Goal: Task Accomplishment & Management: Manage account settings

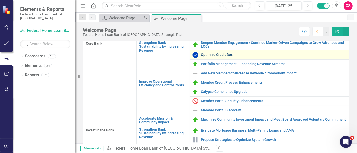
click at [220, 53] on link "Optimize Credit Box" at bounding box center [273, 55] width 145 height 4
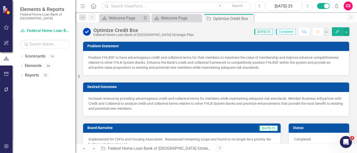
click at [336, 34] on button "Edit" at bounding box center [336, 31] width 11 height 9
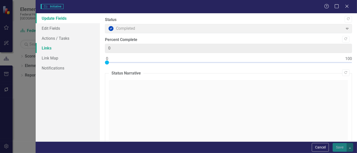
click at [57, 46] on link "Links" at bounding box center [68, 48] width 64 height 10
checkbox input "true"
click at [57, 46] on link "Links" at bounding box center [68, 48] width 64 height 10
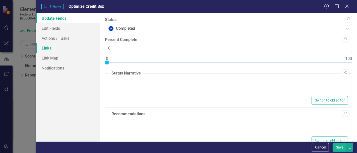
click at [57, 46] on link "Links" at bounding box center [68, 48] width 64 height 10
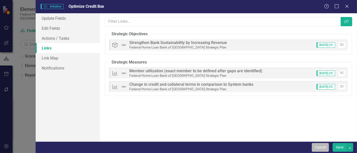
click at [321, 150] on button "Cancel" at bounding box center [319, 147] width 17 height 9
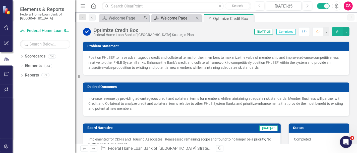
click at [183, 18] on div "Welcome Page" at bounding box center [177, 18] width 33 height 6
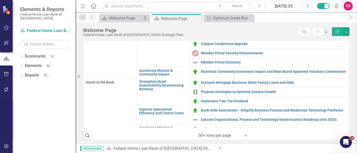
scroll to position [77, 0]
